Goal: Check status: Check status

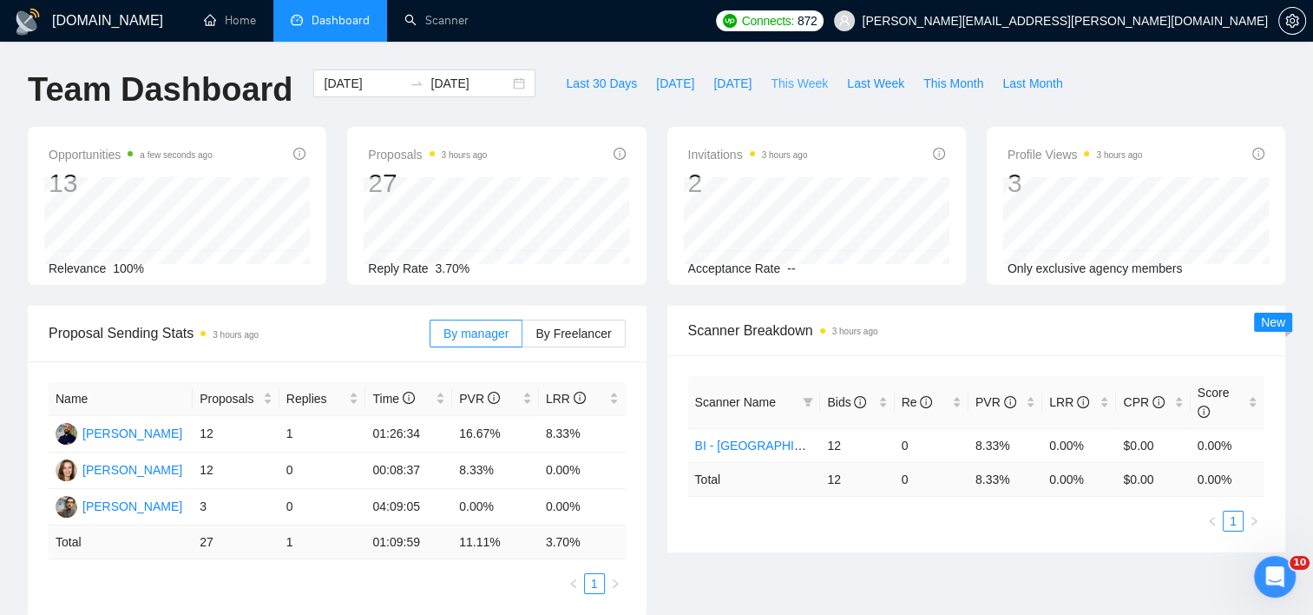
click at [771, 85] on span "This Week" at bounding box center [799, 83] width 57 height 19
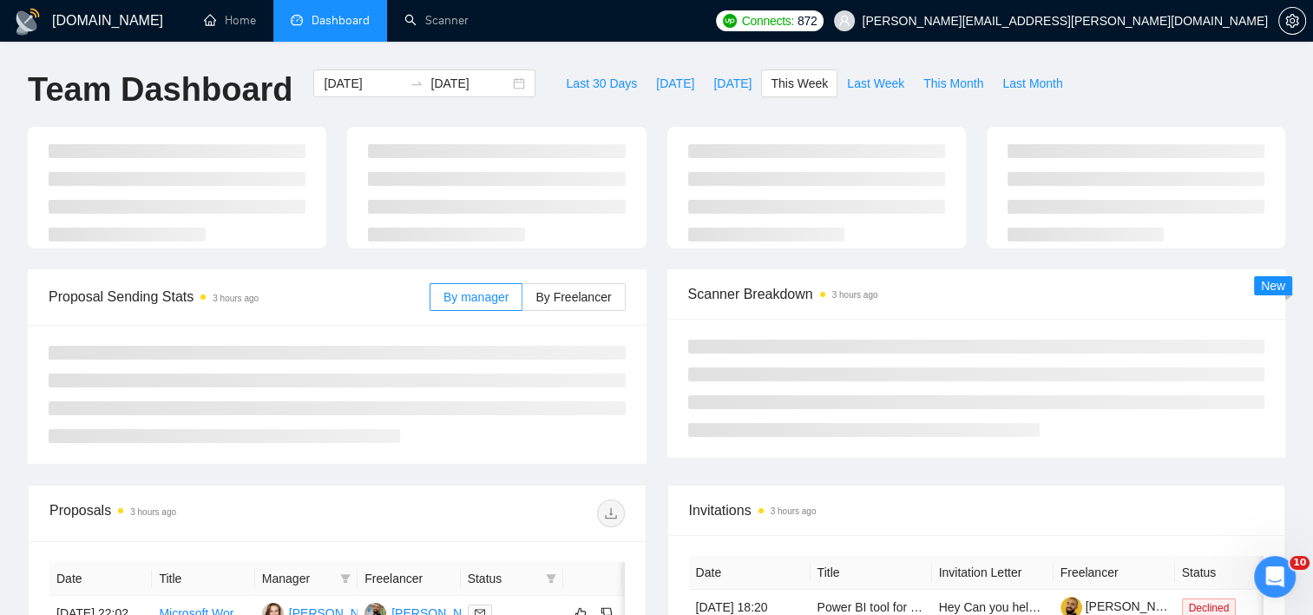
type input "[DATE]"
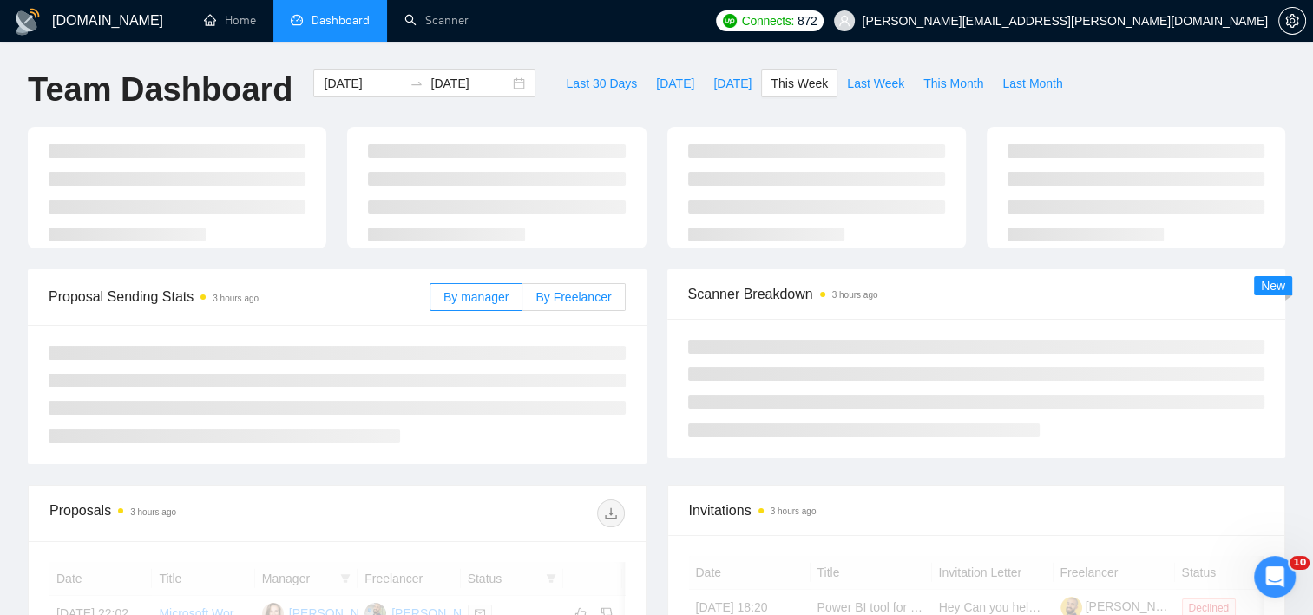
click at [603, 299] on span "By Freelancer" at bounding box center [574, 297] width 76 height 14
click at [522, 301] on input "By Freelancer" at bounding box center [522, 301] width 0 height 0
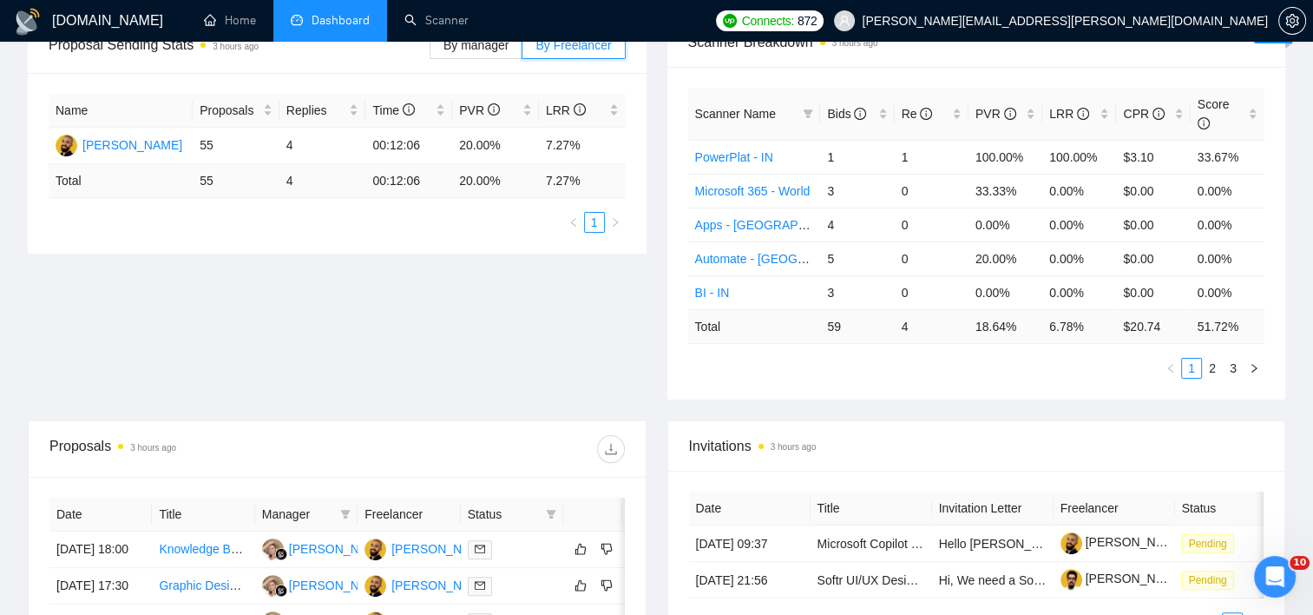
scroll to position [87, 0]
